Goal: Find specific page/section: Find specific page/section

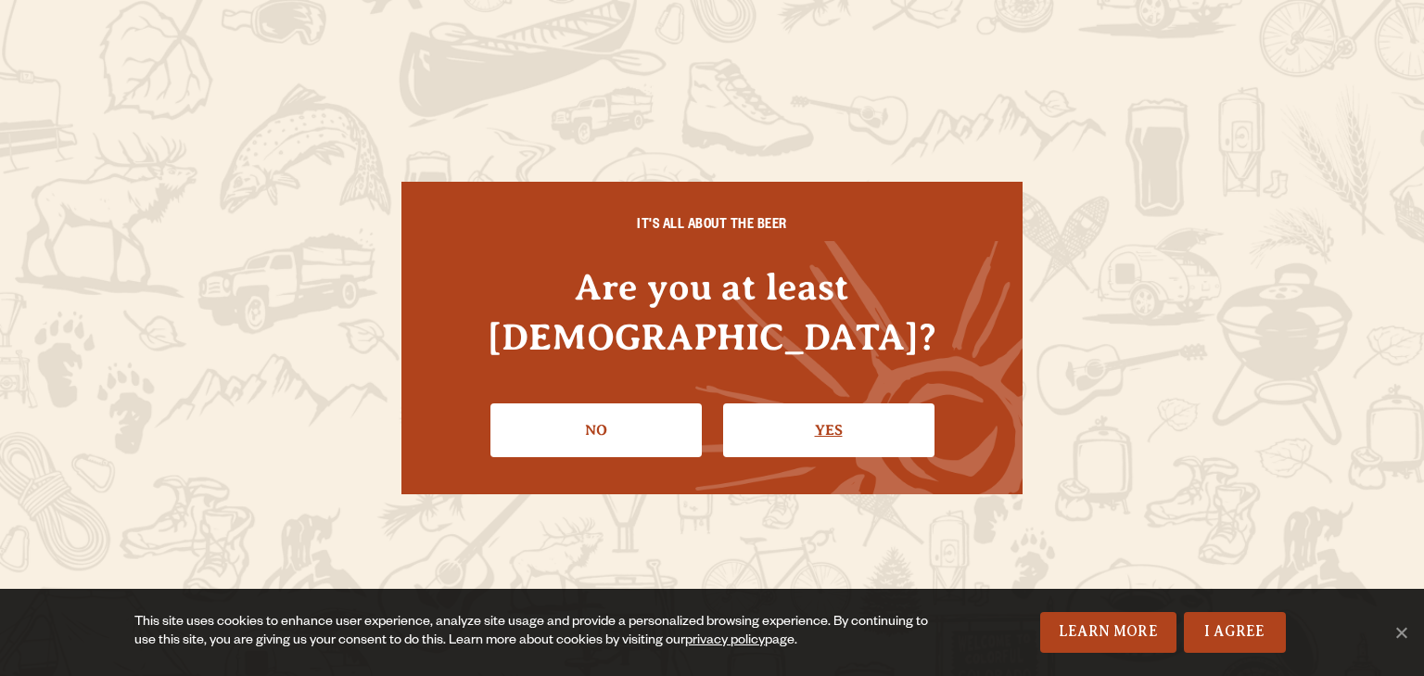
click at [827, 403] on link "Yes" at bounding box center [828, 430] width 211 height 54
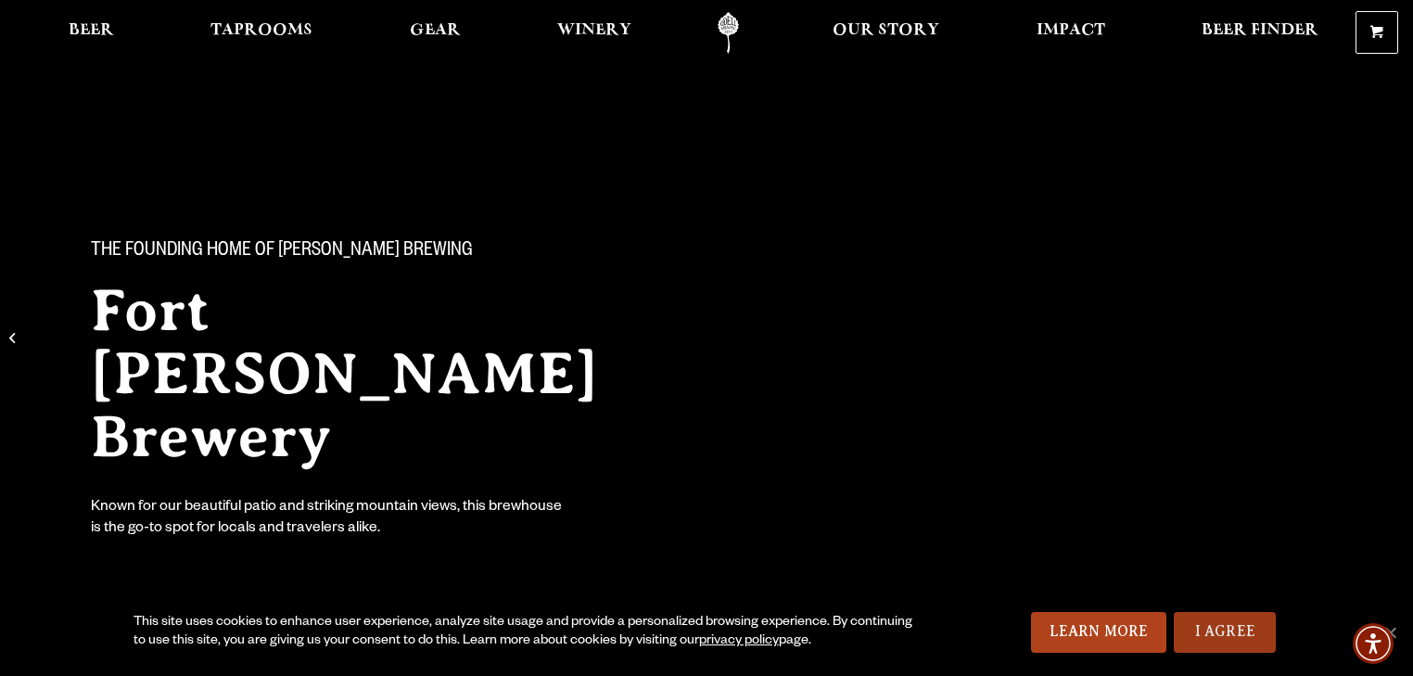
click at [1232, 631] on link "I Agree" at bounding box center [1225, 632] width 102 height 41
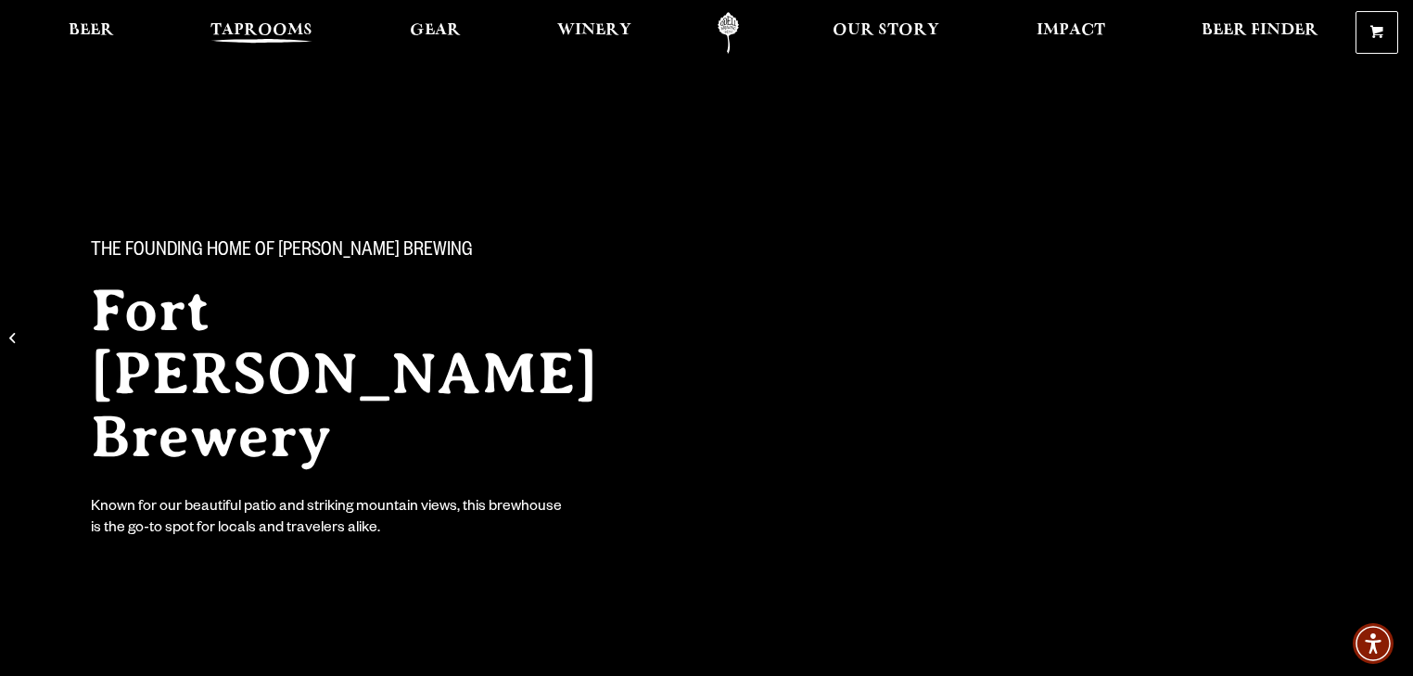
click at [255, 24] on span "Taprooms" at bounding box center [262, 30] width 102 height 15
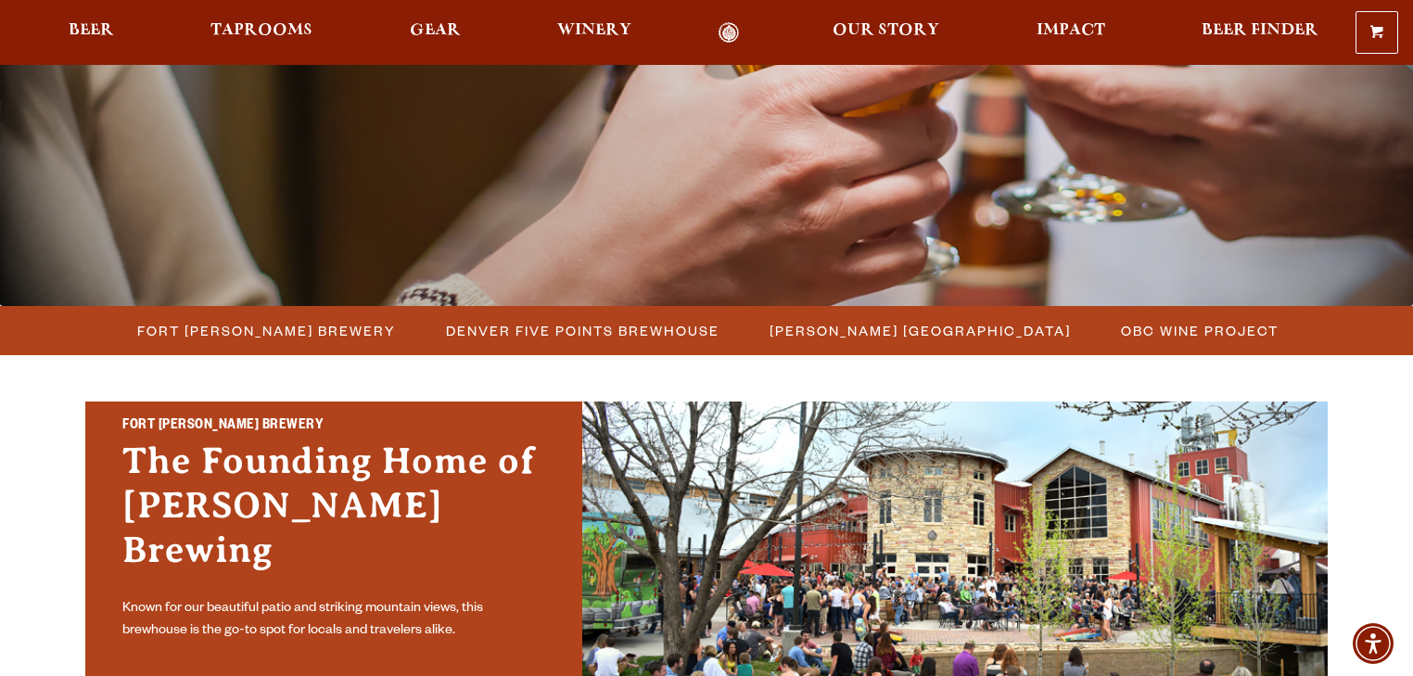
scroll to position [668, 0]
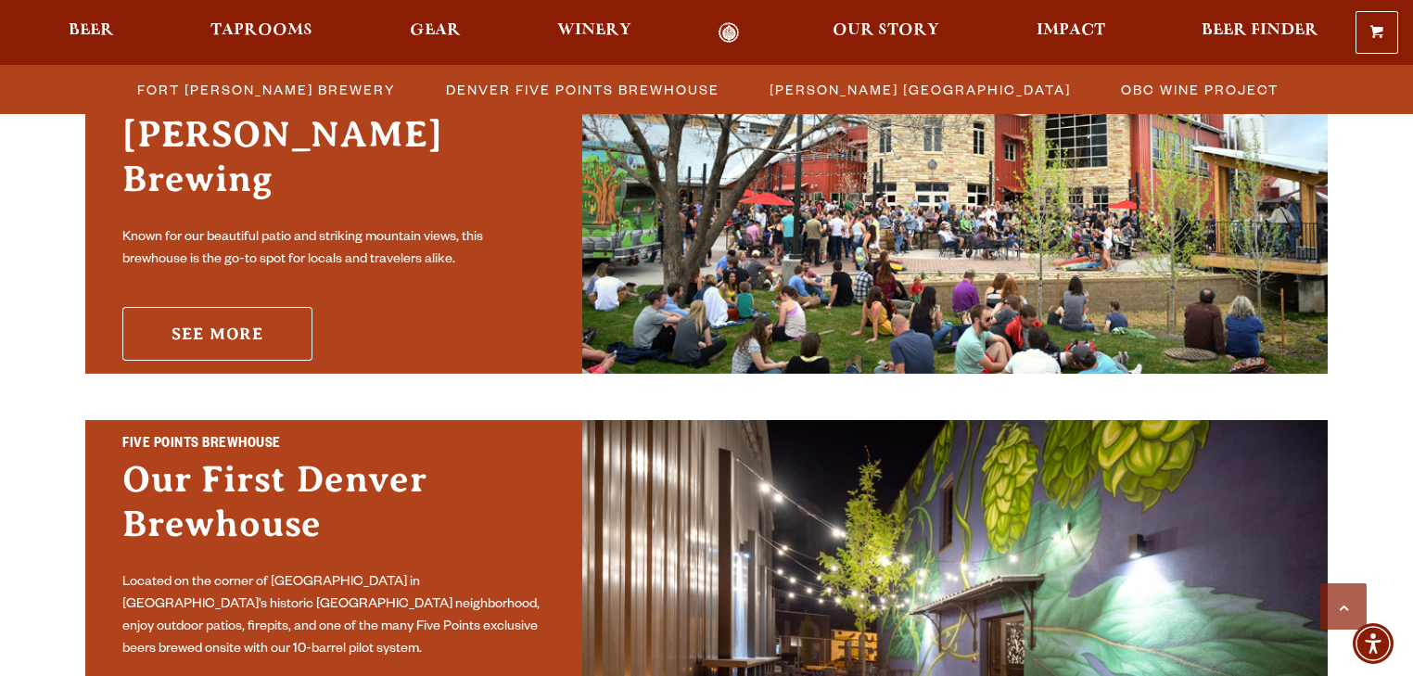
click at [176, 308] on link "See More" at bounding box center [217, 334] width 190 height 54
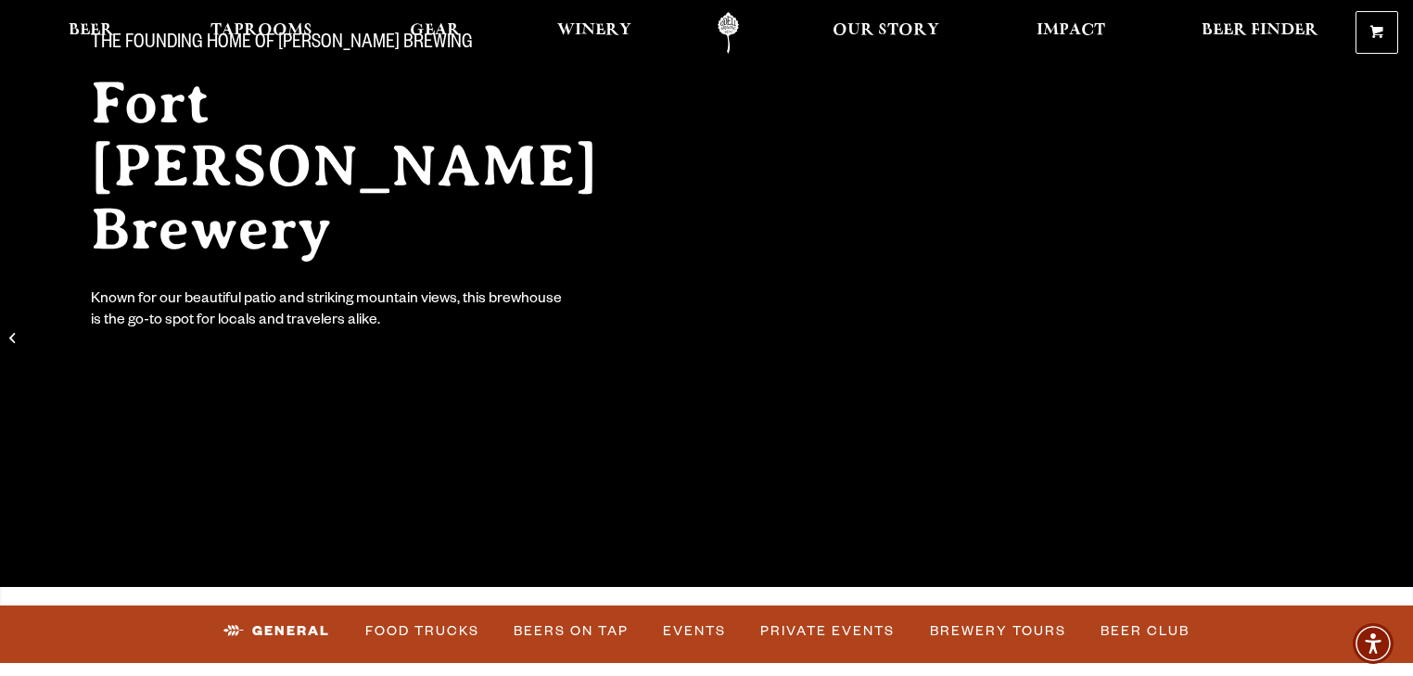
scroll to position [371, 0]
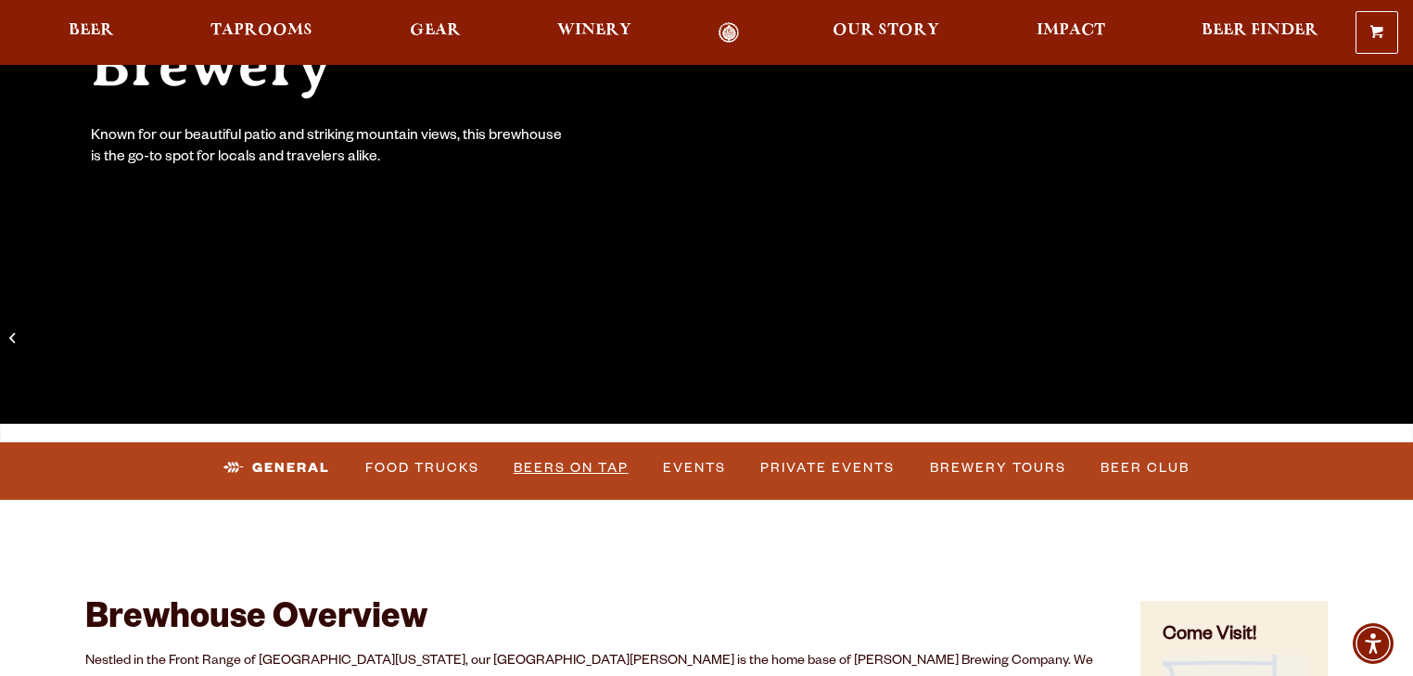
click at [574, 464] on link "Beers on Tap" at bounding box center [571, 468] width 130 height 43
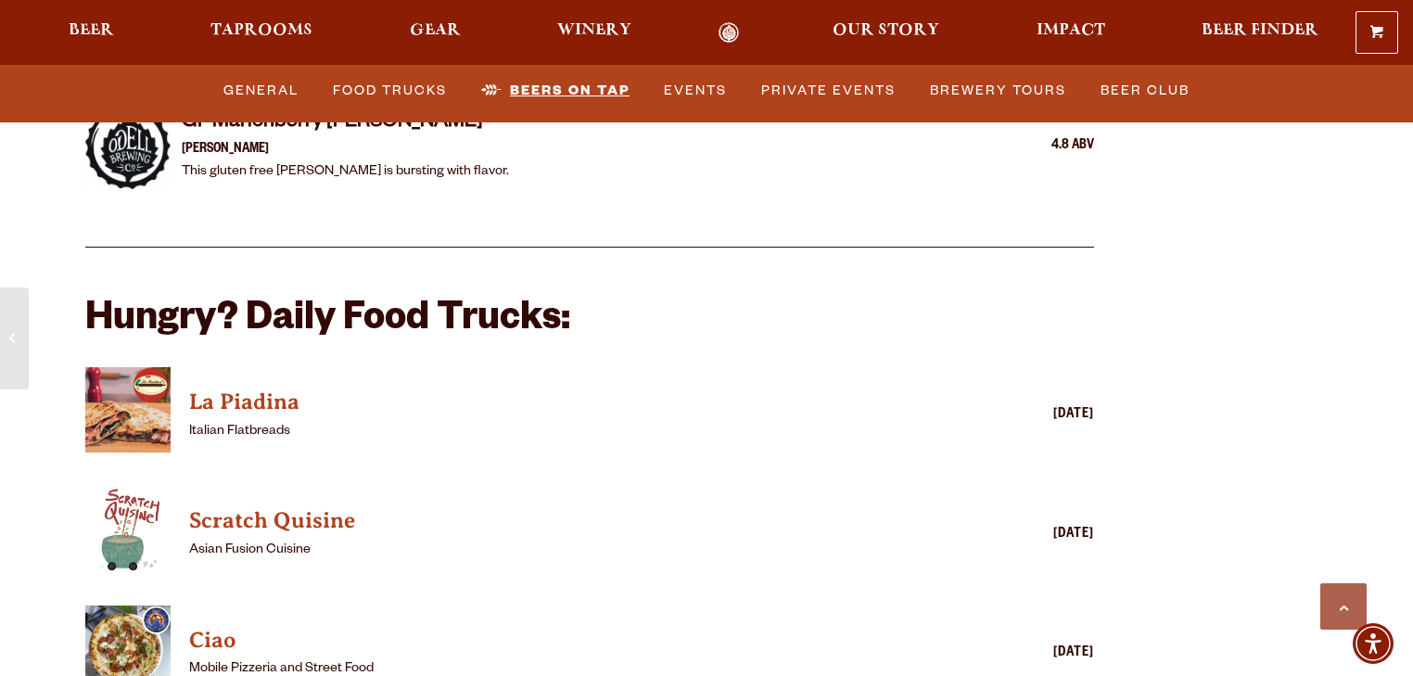
scroll to position [3798, 0]
